Goal: Task Accomplishment & Management: Contribute content

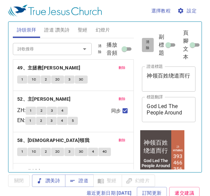
click at [147, 46] on span "清除" at bounding box center [147, 45] width 3 height 12
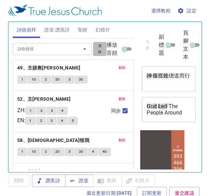
click at [97, 50] on span "清除" at bounding box center [99, 49] width 5 height 12
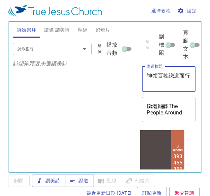
click at [156, 78] on textarea "神领百姓绕道而行" at bounding box center [168, 79] width 44 height 13
paste textarea "雅各的产业 The Heritage Of Jacob"
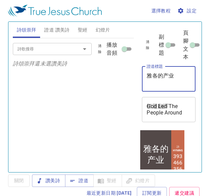
type textarea "雅各的产业"
click at [165, 101] on div "God Led The People Around x 標題翻譯" at bounding box center [168, 109] width 53 height 25
drag, startPoint x: 165, startPoint y: 101, endPoint x: 36, endPoint y: 130, distance: 131.6
click at [36, 130] on div "詩歌搜尋 詩歌搜尋 清除 播放音頻 詩頌崇拜還未選讚美詩" at bounding box center [73, 102] width 121 height 129
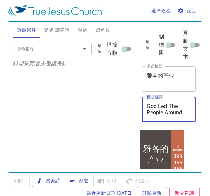
click at [168, 107] on textarea "God Led The People Around" at bounding box center [168, 109] width 44 height 13
paste textarea "雅各的产业 The Heritage Of Jacob"
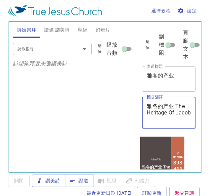
drag, startPoint x: 176, startPoint y: 106, endPoint x: 76, endPoint y: 122, distance: 100.5
click at [76, 122] on div "詩頌崇拜 證道 讚美詩 聖經 幻燈片 詩歌搜尋 詩歌搜尋 清除 播放音頻 詩頌崇拜還未選讚美詩 詩歌搜尋 詩歌搜尋 清除 播放音頻 刪除 393、聽！良牧慈聲…" at bounding box center [104, 94] width 189 height 151
drag, startPoint x: 173, startPoint y: 117, endPoint x: 173, endPoint y: 107, distance: 10.1
click at [173, 107] on textarea "雅各的产业 The Heritage Of Jacob" at bounding box center [168, 112] width 44 height 19
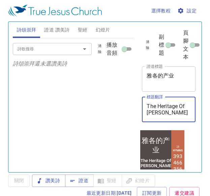
click at [148, 106] on textarea "The Heritage Of [PERSON_NAME]" at bounding box center [168, 109] width 44 height 13
type textarea "The Heritage Of [PERSON_NAME]"
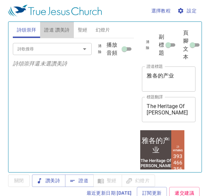
click at [55, 32] on span "證道 讚美詩" at bounding box center [56, 30] width 25 height 8
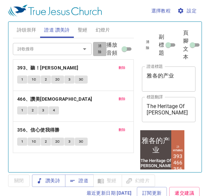
click at [98, 50] on span "清除" at bounding box center [99, 49] width 5 height 12
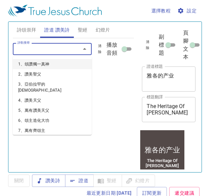
click at [60, 47] on input "詩歌搜尋" at bounding box center [42, 49] width 55 height 8
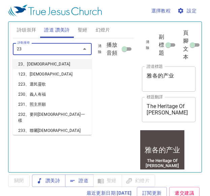
type input "236"
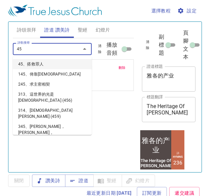
type input "453"
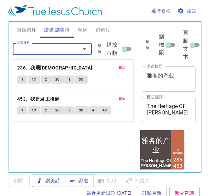
click at [28, 30] on span "詩頌崇拜" at bounding box center [27, 30] width 20 height 8
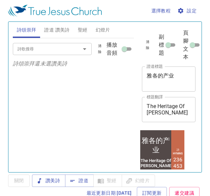
click at [31, 54] on div "詩歌搜尋" at bounding box center [52, 49] width 79 height 12
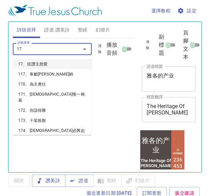
type input "175"
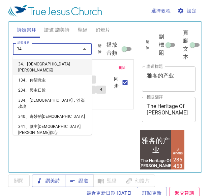
type input "342"
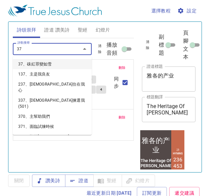
type input "375"
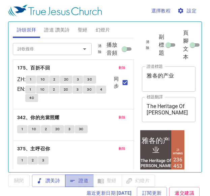
click at [80, 177] on button "證道" at bounding box center [79, 181] width 29 height 12
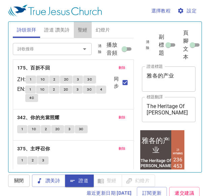
click at [85, 29] on span "聖經" at bounding box center [83, 30] width 10 height 8
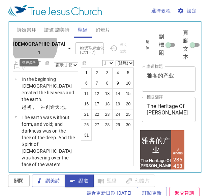
click at [65, 49] on icon "button" at bounding box center [69, 48] width 8 height 8
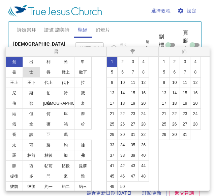
click at [32, 75] on button "士" at bounding box center [31, 72] width 17 height 11
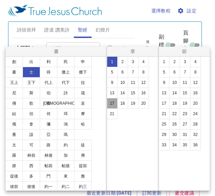
click at [113, 102] on button "17" at bounding box center [112, 103] width 11 height 11
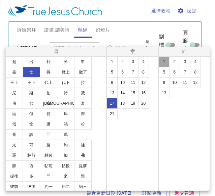
click at [160, 62] on button "1" at bounding box center [163, 62] width 11 height 11
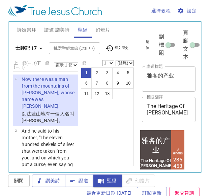
click at [71, 65] on select "顯示 1 節 顯示 2 節 顯示 3 節 顯示 4 節 顯示 5 節" at bounding box center [66, 65] width 24 height 6
select select "5"
click at [54, 62] on select "顯示 1 節 顯示 2 節 顯示 3 節 顯示 4 節 顯示 5 節" at bounding box center [66, 65] width 24 height 6
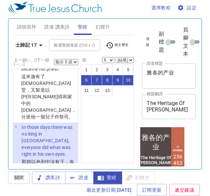
scroll to position [4, 0]
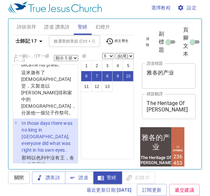
select select "11"
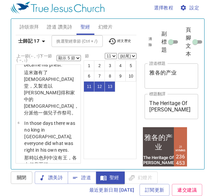
scroll to position [902, 0]
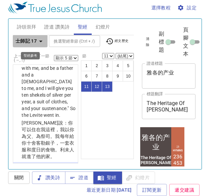
click at [34, 41] on b "士師記 17" at bounding box center [25, 41] width 21 height 8
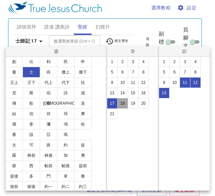
click at [122, 104] on button "18" at bounding box center [122, 103] width 11 height 11
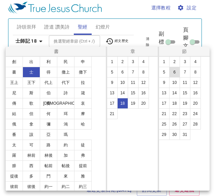
select select "1"
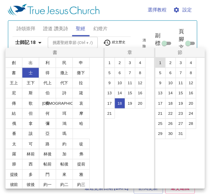
scroll to position [0, 0]
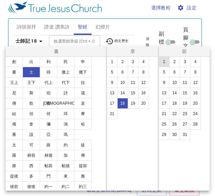
click at [160, 63] on button "1" at bounding box center [163, 62] width 11 height 11
select select "1"
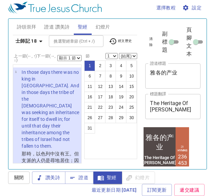
click at [70, 58] on select "顯示 1 節 顯示 2 節 顯示 3 節 顯示 4 節 顯示 5 節" at bounding box center [69, 58] width 24 height 6
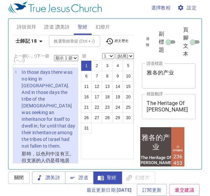
scroll to position [9, 0]
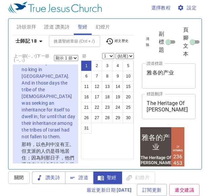
select select "5"
click at [54, 55] on select "顯示 1 節 顯示 2 節 顯示 3 節 顯示 4 節 顯示 5 節" at bounding box center [66, 58] width 24 height 6
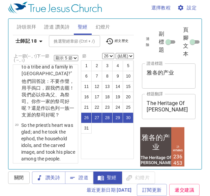
scroll to position [2258, 0]
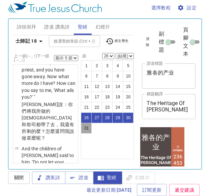
click at [85, 127] on button "31" at bounding box center [86, 128] width 11 height 11
select select "31"
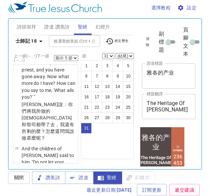
scroll to position [2740, 0]
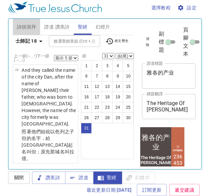
click at [27, 27] on span "詩頌崇拜" at bounding box center [27, 27] width 20 height 8
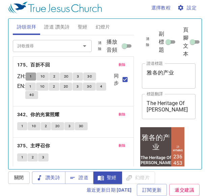
click at [35, 75] on button "1" at bounding box center [31, 77] width 10 height 8
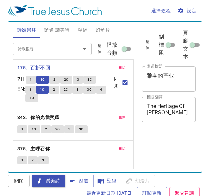
scroll to position [3, 0]
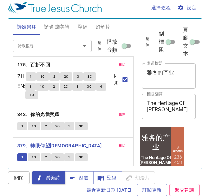
scroll to position [3, 0]
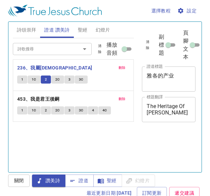
scroll to position [3, 0]
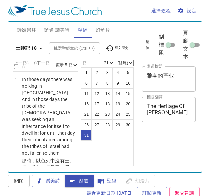
select select "5"
select select "31"
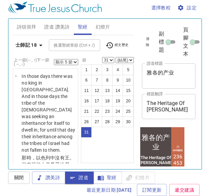
scroll to position [4, 0]
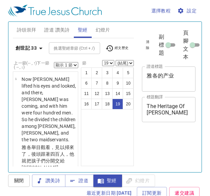
select select "19"
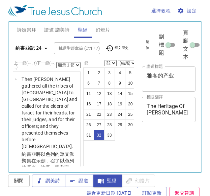
select select "32"
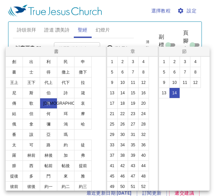
select select "14"
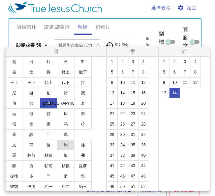
click at [67, 146] on button "約" at bounding box center [65, 145] width 17 height 11
click at [64, 146] on button "約" at bounding box center [65, 145] width 17 height 11
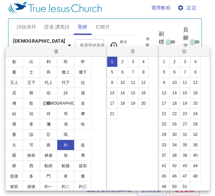
scroll to position [0, 0]
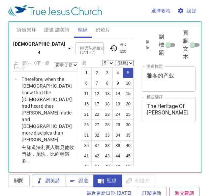
select select "5"
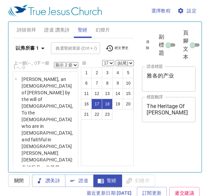
select select "2"
select select "17"
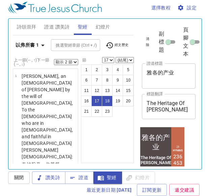
scroll to position [1122, 0]
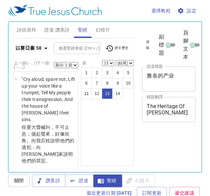
select select "13"
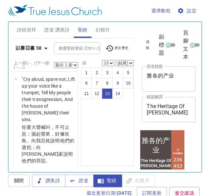
click at [36, 44] on b "以賽亞書 58" at bounding box center [28, 48] width 26 height 8
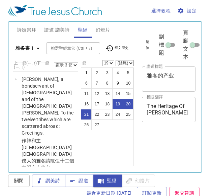
select select "3"
select select "19"
select select "3"
select select "19"
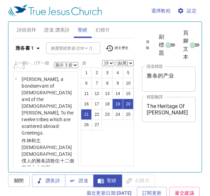
scroll to position [3, 0]
select select "3"
select select "19"
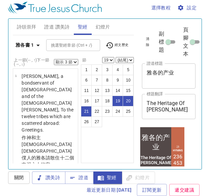
click at [32, 41] on b "雅各書 1" at bounding box center [24, 45] width 19 height 8
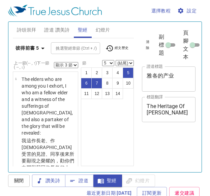
select select "3"
select select "5"
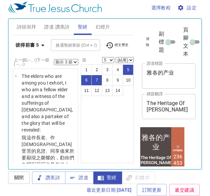
click at [60, 29] on span "證道 讚美詩" at bounding box center [56, 27] width 25 height 8
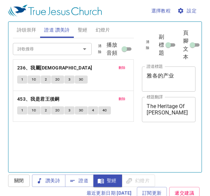
scroll to position [3, 0]
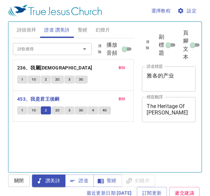
scroll to position [3, 0]
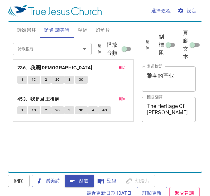
scroll to position [3, 0]
